Goal: Task Accomplishment & Management: Manage account settings

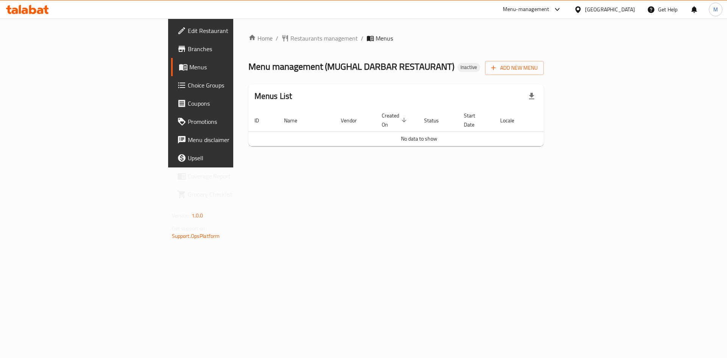
click at [544, 58] on div "Home / Restaurants management / Menus Menu management ( MUGHAL DARBAR RESTAURAN…" at bounding box center [397, 93] width 296 height 119
click at [544, 61] on button "Add New Menu" at bounding box center [514, 68] width 59 height 14
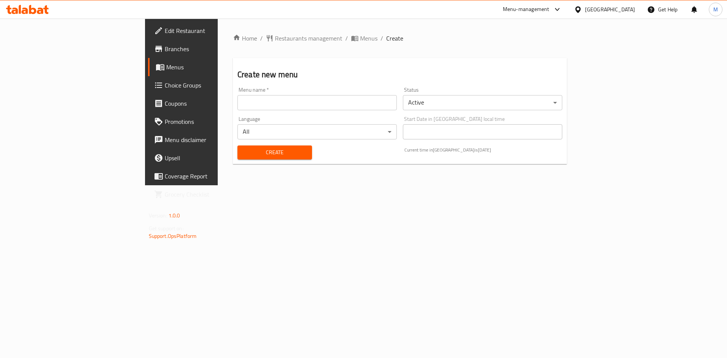
click at [567, 64] on div "Create new menu Menu name   * Menu name * Status Active ​ Language All ​ Start …" at bounding box center [400, 111] width 334 height 106
click at [364, 92] on div "Menu name   * Menu name *" at bounding box center [318, 98] width 160 height 23
click at [324, 97] on input "text" at bounding box center [318, 102] width 160 height 15
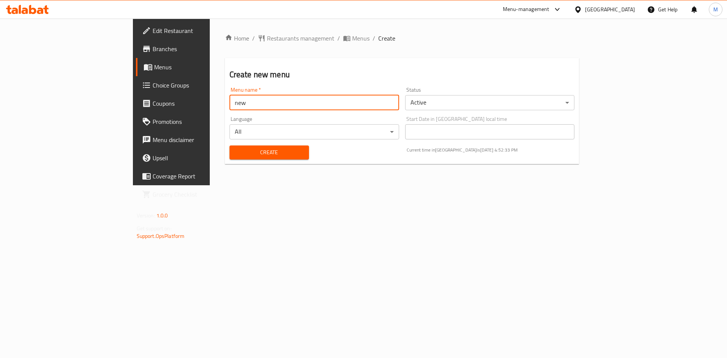
type input "new"
click at [230, 145] on button "Create" at bounding box center [270, 152] width 80 height 14
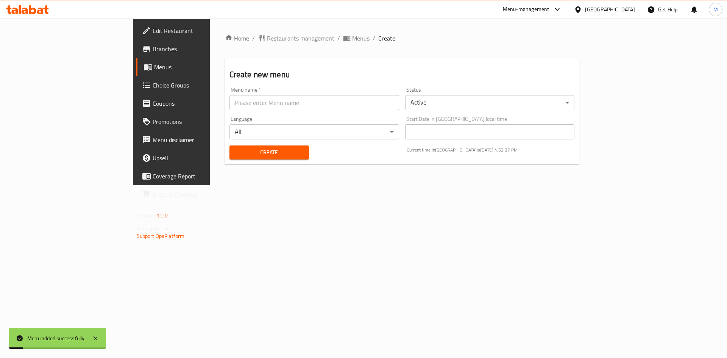
click at [373, 38] on li "/" at bounding box center [374, 38] width 3 height 9
click at [352, 38] on span "Menus" at bounding box center [360, 38] width 17 height 9
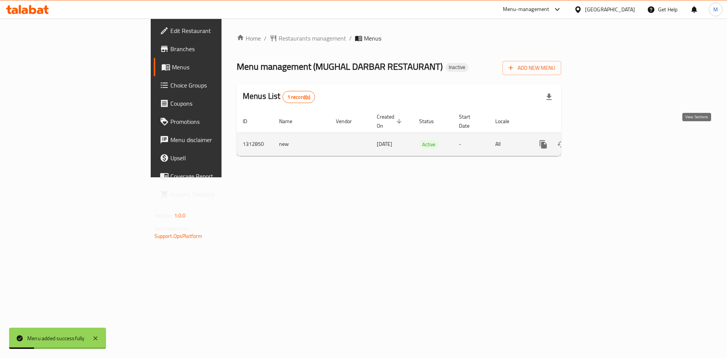
click at [603, 140] on icon "enhanced table" at bounding box center [598, 144] width 9 height 9
